Goal: Download file/media

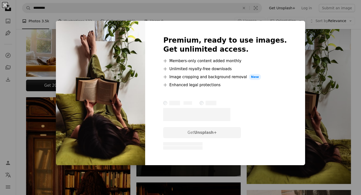
scroll to position [182, 0]
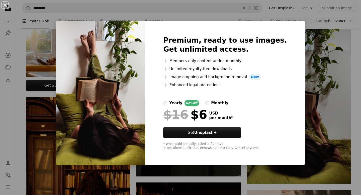
click at [205, 17] on div "An X shape Premium, ready to use images. Get unlimited access. A plus sign Memb…" at bounding box center [180, 97] width 361 height 195
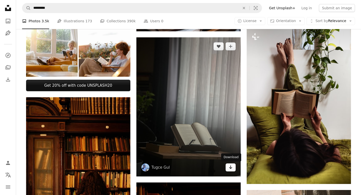
click at [232, 168] on icon "Arrow pointing down" at bounding box center [230, 167] width 4 height 6
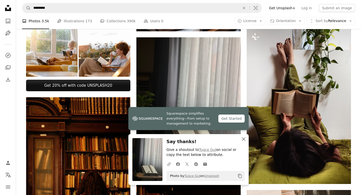
click at [243, 139] on icon "button" at bounding box center [244, 139] width 4 height 4
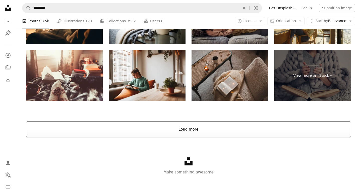
click at [190, 131] on button "Load more" at bounding box center [188, 129] width 325 height 16
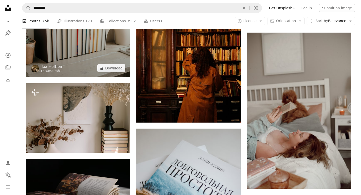
scroll to position [1442, 0]
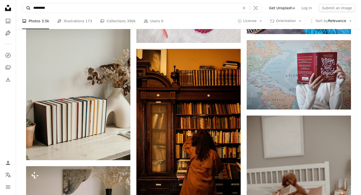
drag, startPoint x: 53, startPoint y: 7, endPoint x: 28, endPoint y: 5, distance: 25.9
click at [28, 5] on form "A magnifying glass ********* An X shape Visual search" at bounding box center [142, 8] width 240 height 10
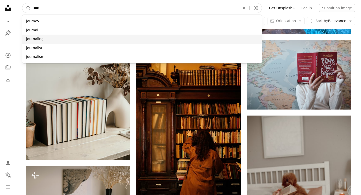
type input "****"
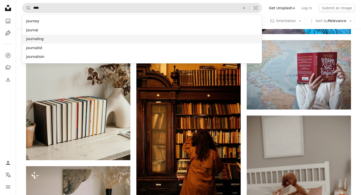
click at [36, 40] on div "journaling" at bounding box center [142, 39] width 240 height 9
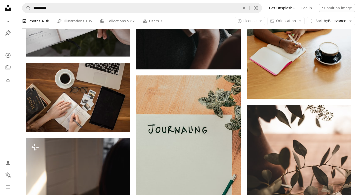
scroll to position [1264, 0]
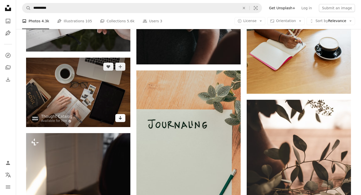
click at [121, 119] on icon "Arrow pointing down" at bounding box center [120, 118] width 4 height 6
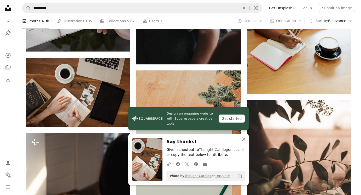
click at [243, 138] on icon "An X shape" at bounding box center [244, 139] width 6 height 6
